Goal: Task Accomplishment & Management: Manage account settings

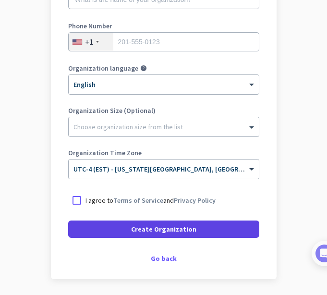
scroll to position [151, 0]
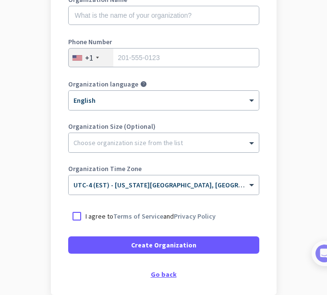
click at [151, 277] on div "Go back" at bounding box center [163, 274] width 191 height 7
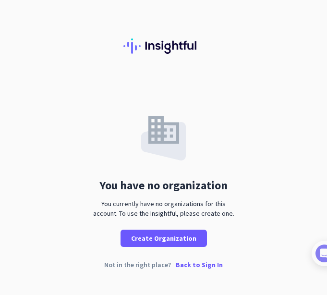
click at [47, 173] on div "You have no organization You currently have no organizations for this account. …" at bounding box center [163, 162] width 327 height 169
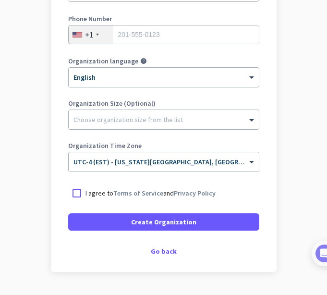
scroll to position [192, 0]
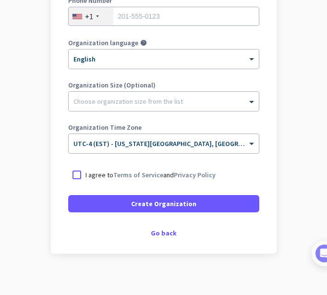
click at [153, 227] on div "Create Organization Note: You can always change this later, or support multiple…" at bounding box center [163, 69] width 225 height 367
click at [154, 227] on div "Create Organization Note: You can always change this later, or support multiple…" at bounding box center [163, 69] width 225 height 367
click at [157, 235] on div "Go back" at bounding box center [163, 232] width 191 height 7
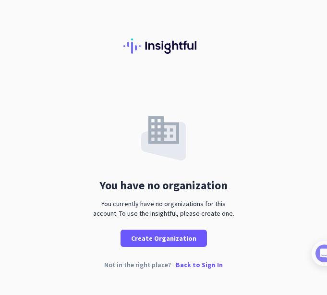
click at [183, 263] on p "Back to Sign In" at bounding box center [199, 264] width 47 height 7
